Goal: Check status: Check status

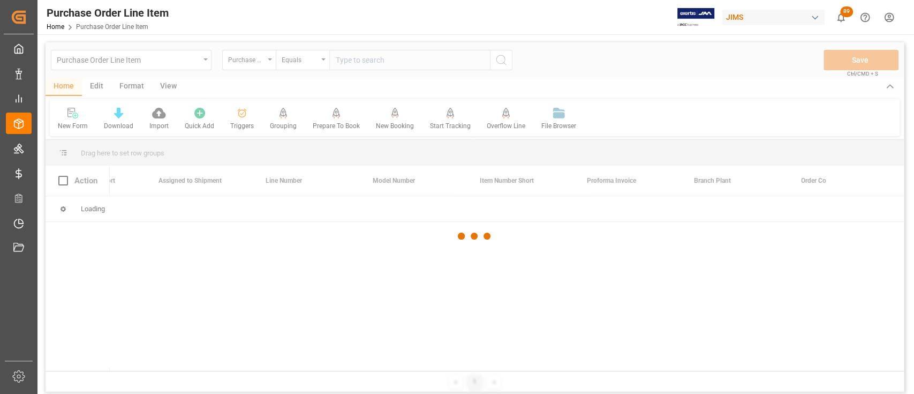
scroll to position [0, 928]
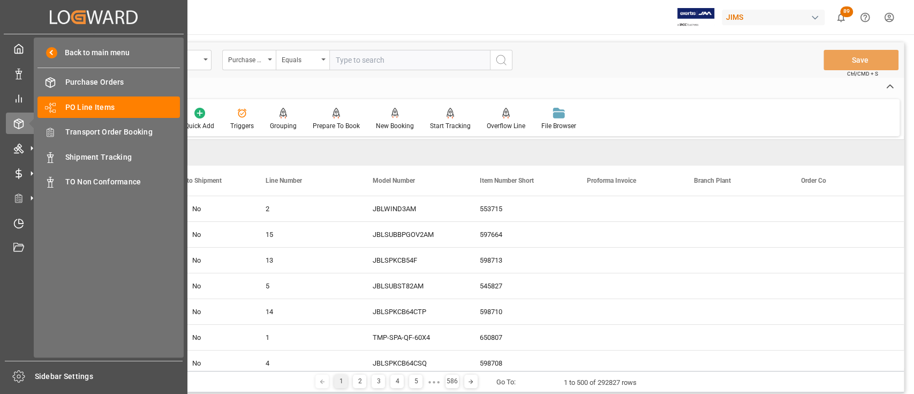
click at [202, 56] on div "Purchase Order Line Item" at bounding box center [131, 60] width 161 height 20
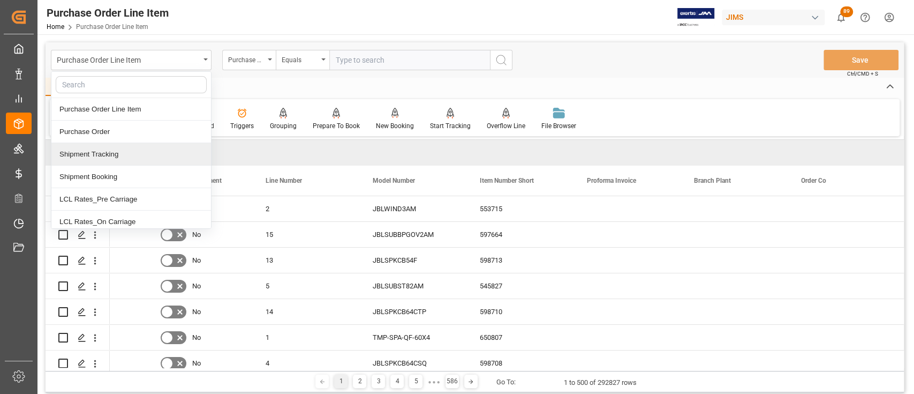
click at [104, 155] on div "Shipment Tracking" at bounding box center [131, 154] width 160 height 22
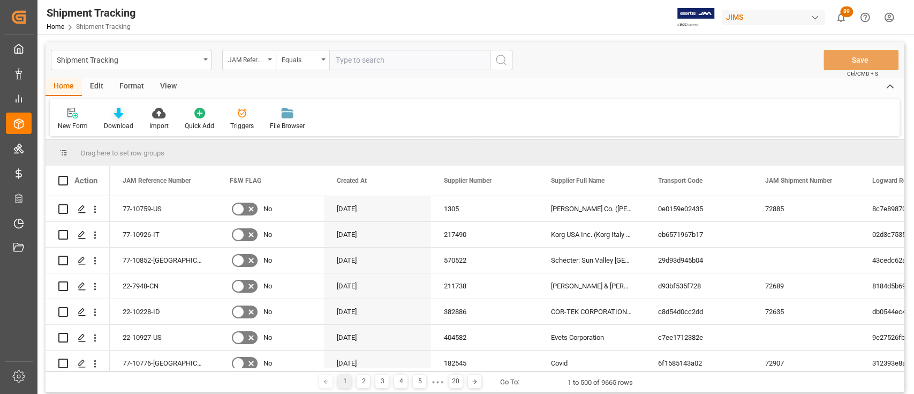
click at [118, 111] on icon at bounding box center [118, 113] width 9 height 11
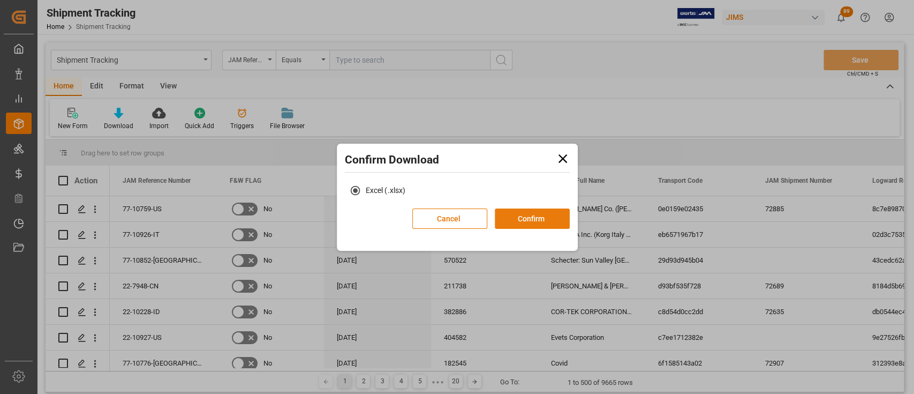
click at [557, 217] on button "Confirm" at bounding box center [532, 218] width 75 height 20
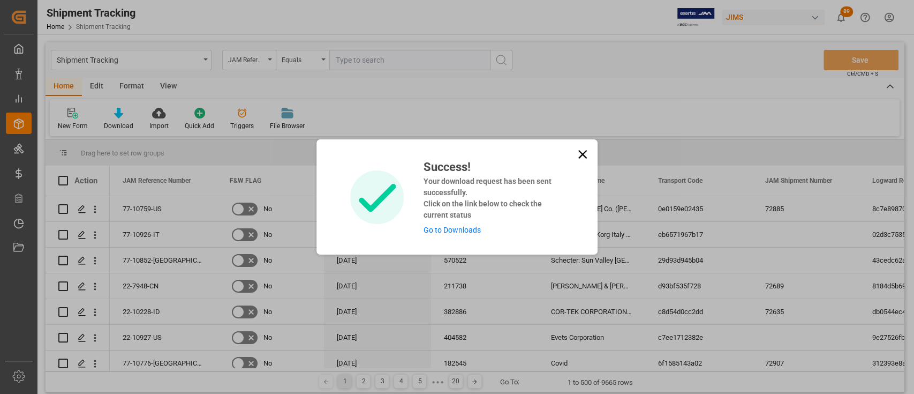
click at [467, 229] on link "Go to Downloads" at bounding box center [451, 229] width 57 height 9
